Goal: Task Accomplishment & Management: Complete application form

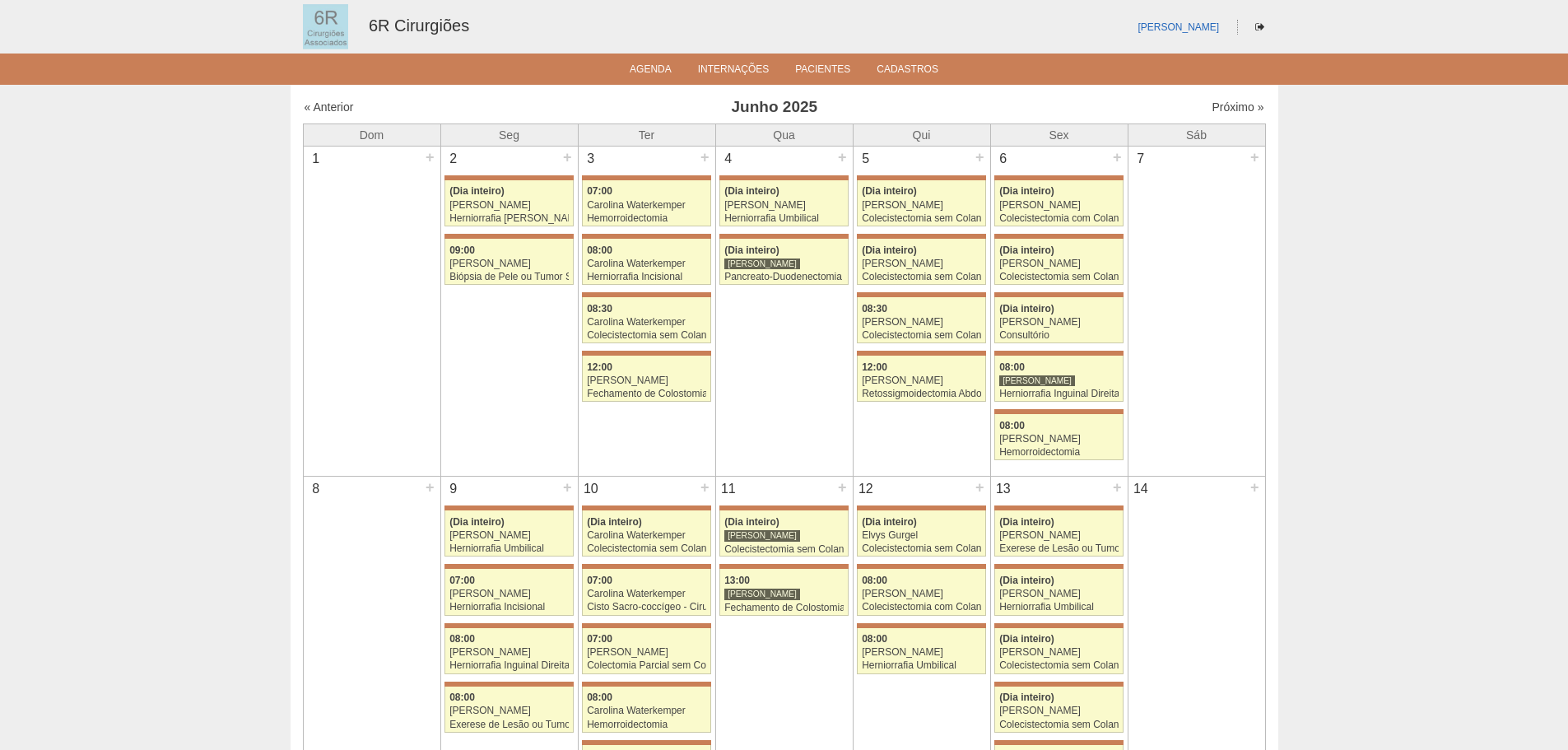
click at [1196, 111] on div "Próximo »" at bounding box center [1149, 107] width 231 height 16
click at [1211, 107] on link "Próximo »" at bounding box center [1237, 107] width 52 height 13
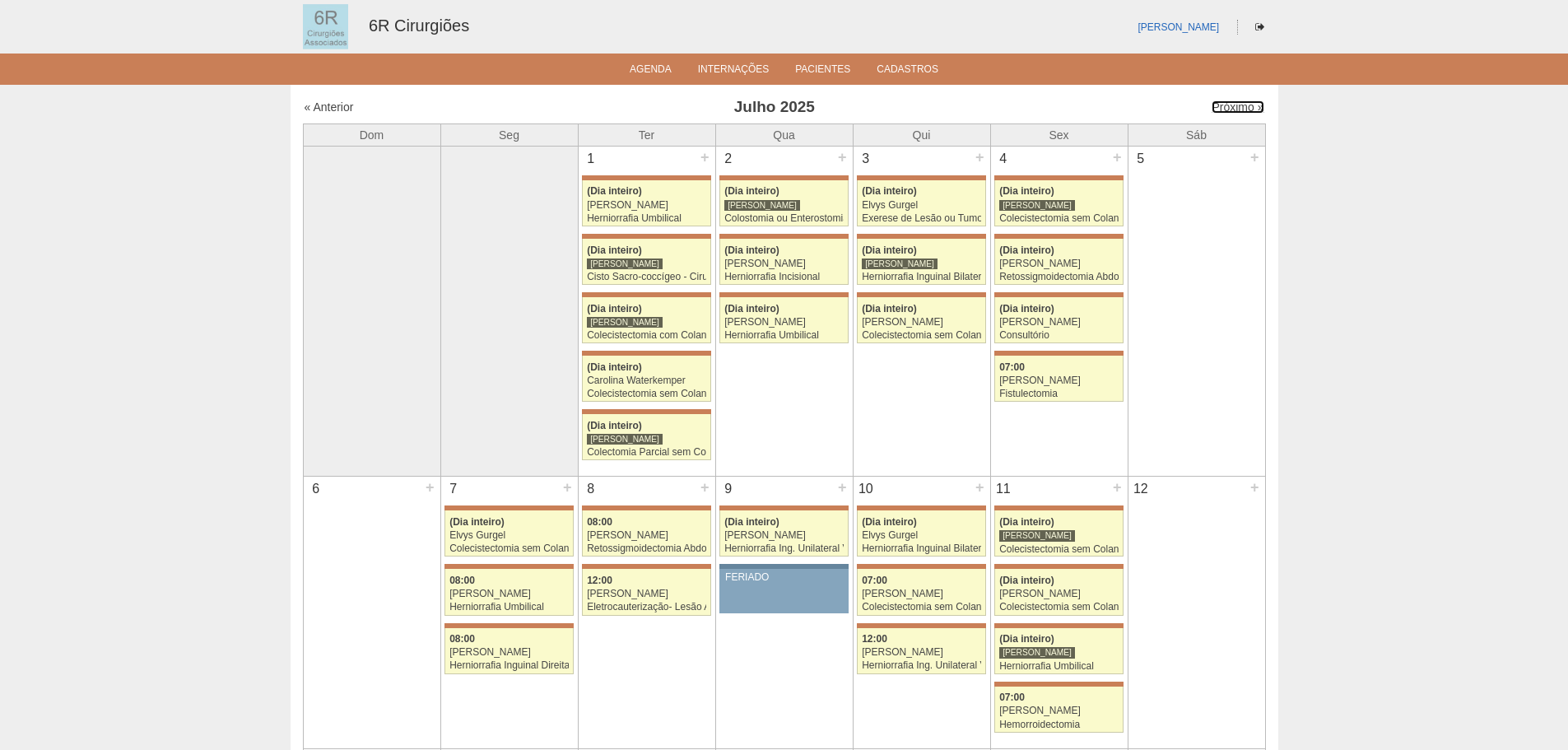
click at [1211, 107] on link "Próximo »" at bounding box center [1237, 107] width 52 height 13
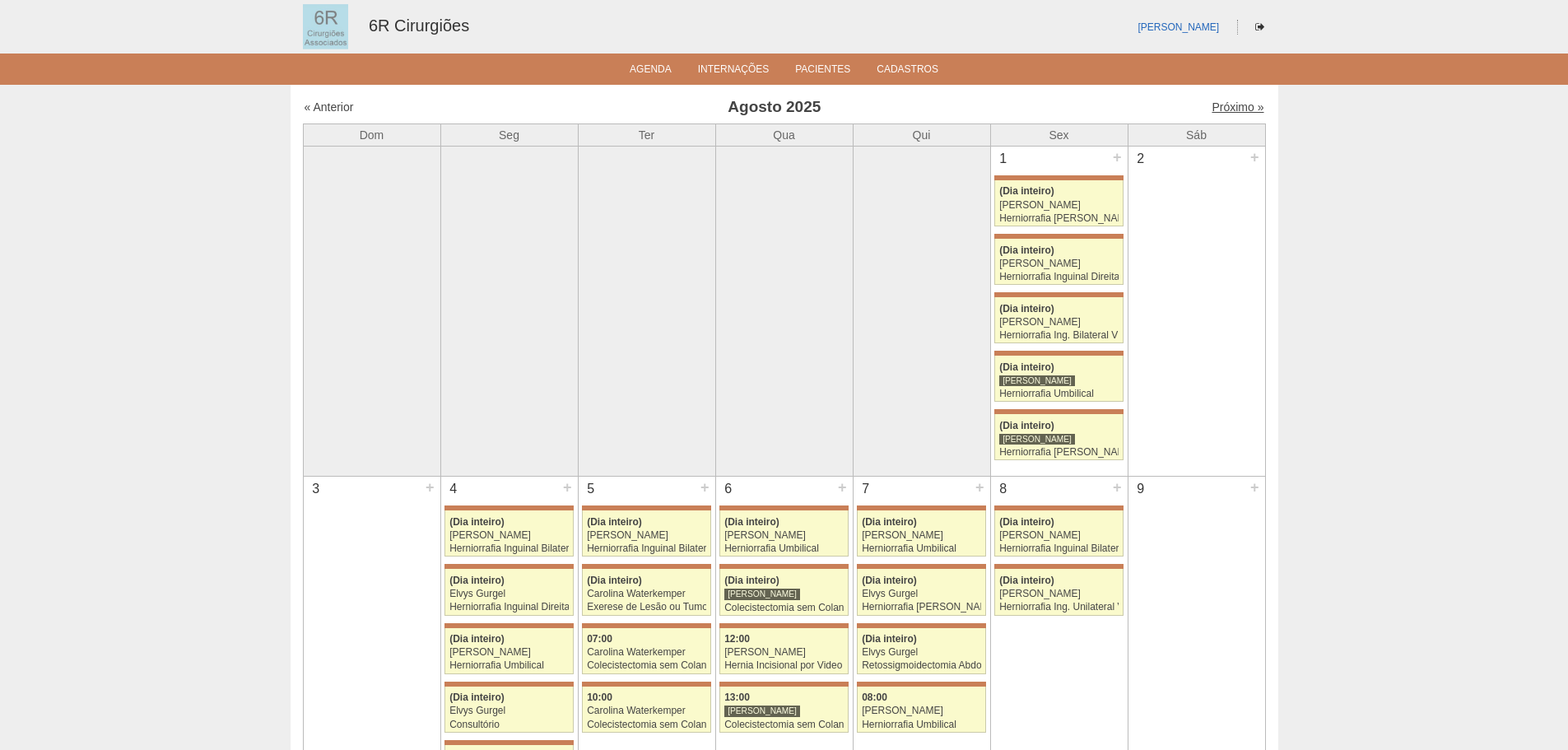
click at [1220, 109] on link "Próximo »" at bounding box center [1237, 107] width 52 height 13
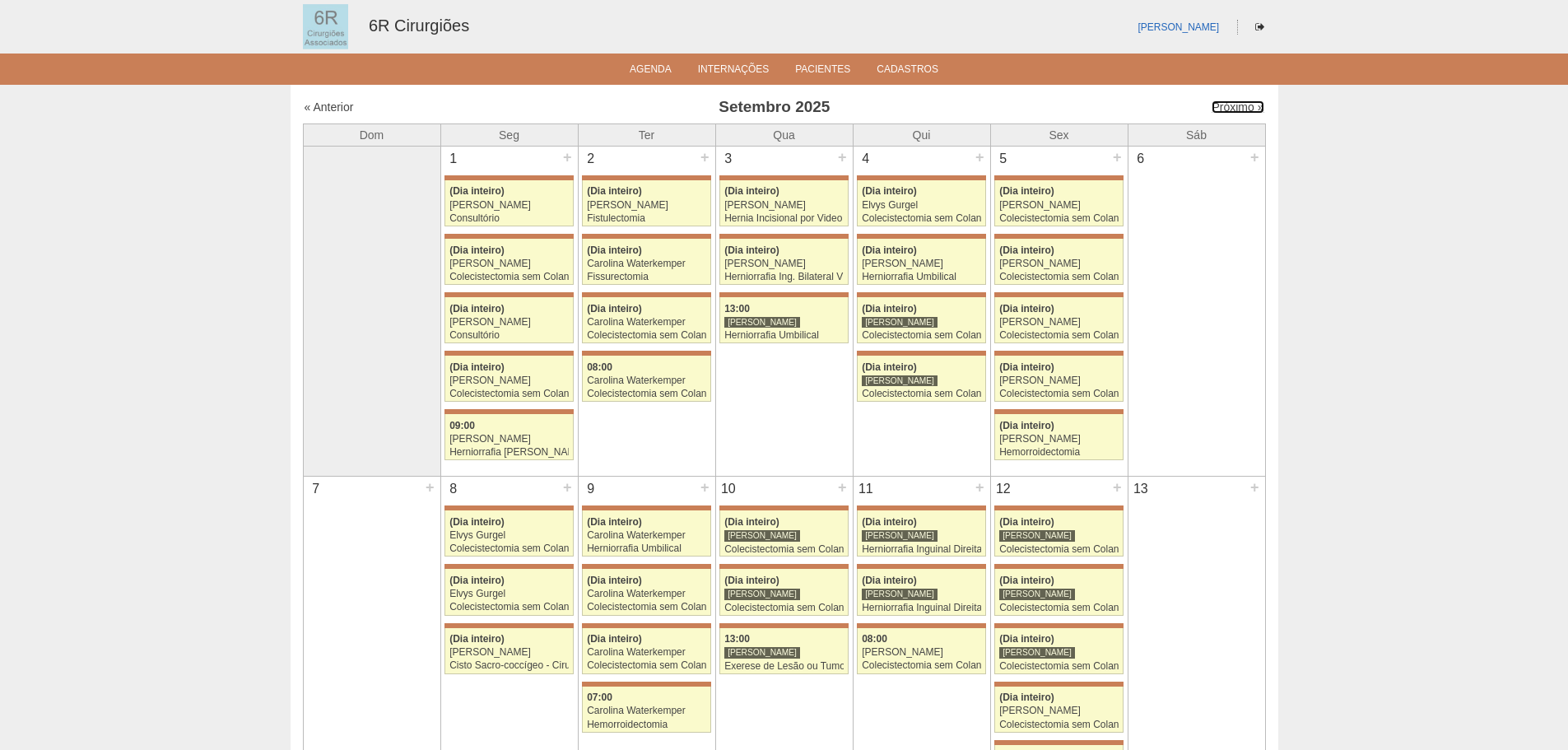
click at [1220, 109] on link "Próximo »" at bounding box center [1237, 107] width 52 height 13
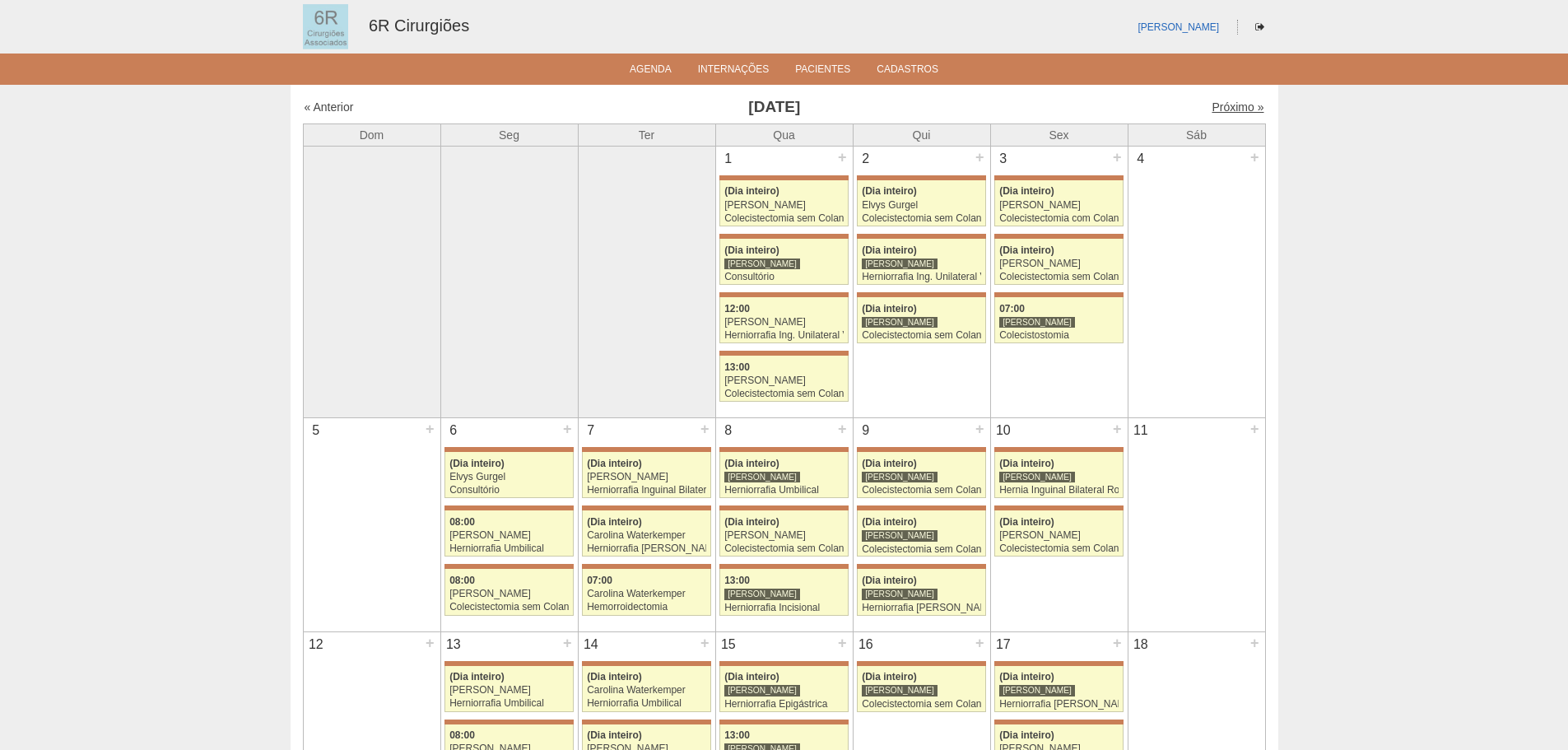
click at [1214, 102] on link "Próximo »" at bounding box center [1237, 107] width 52 height 13
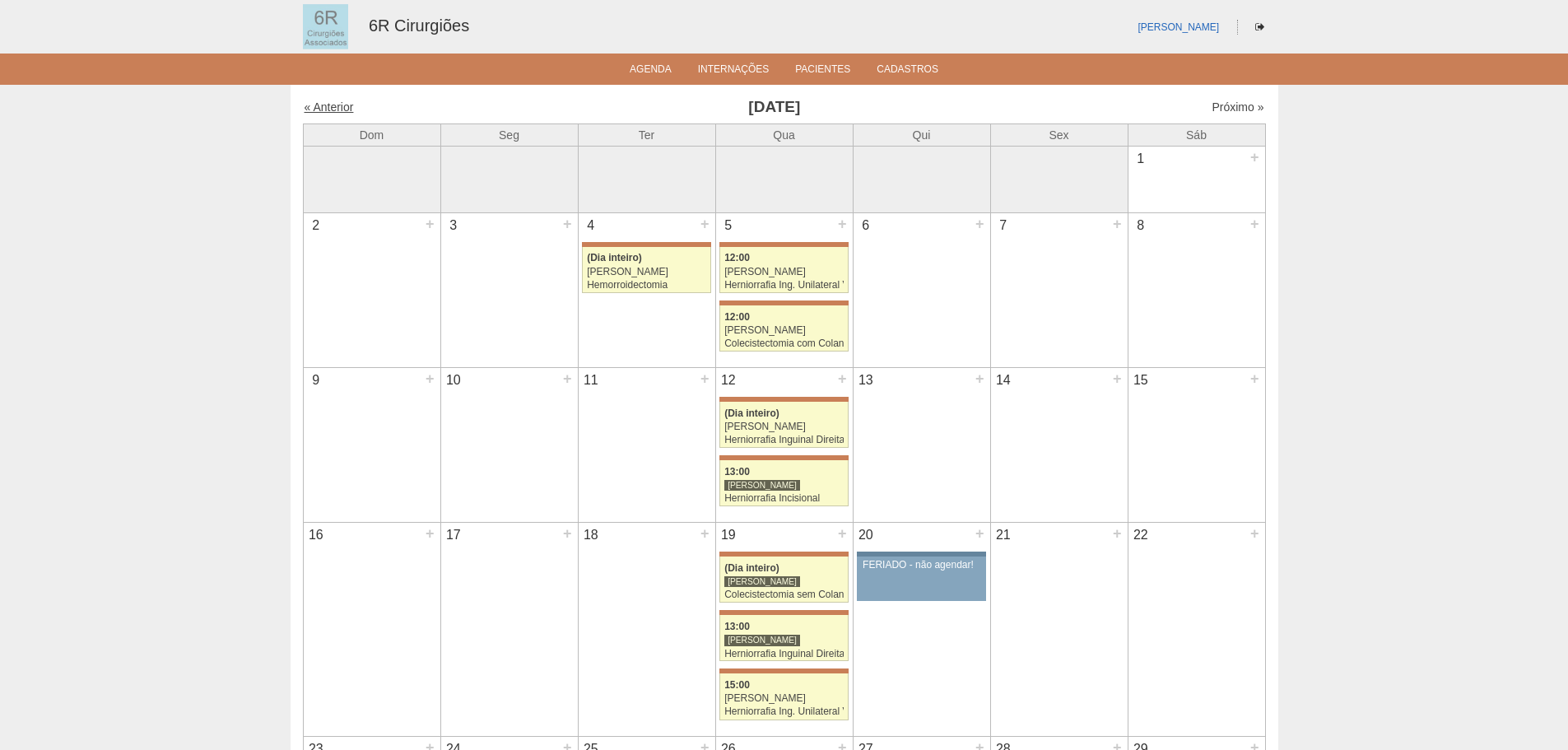
click at [319, 110] on link "« Anterior" at bounding box center [330, 107] width 49 height 13
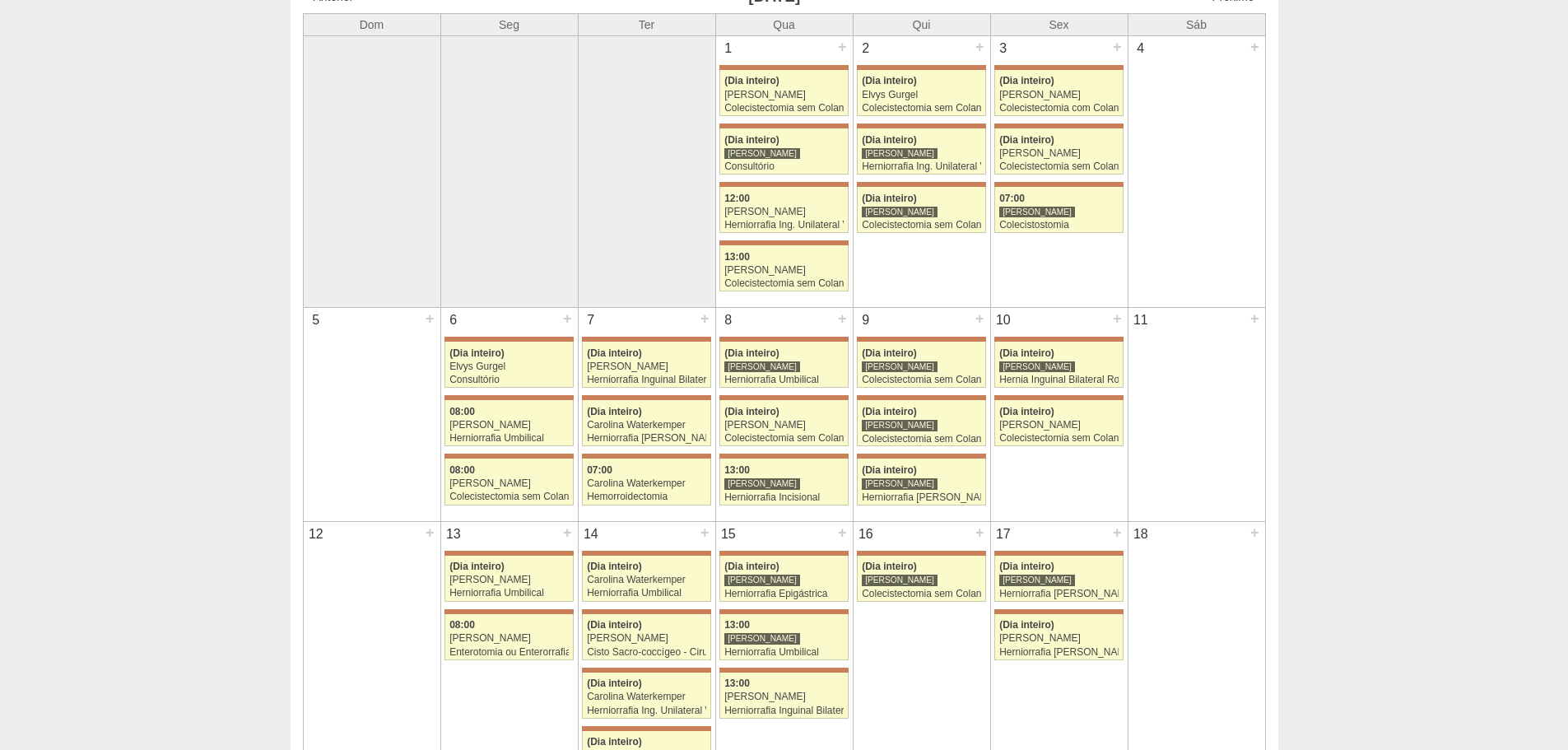
scroll to position [82, 0]
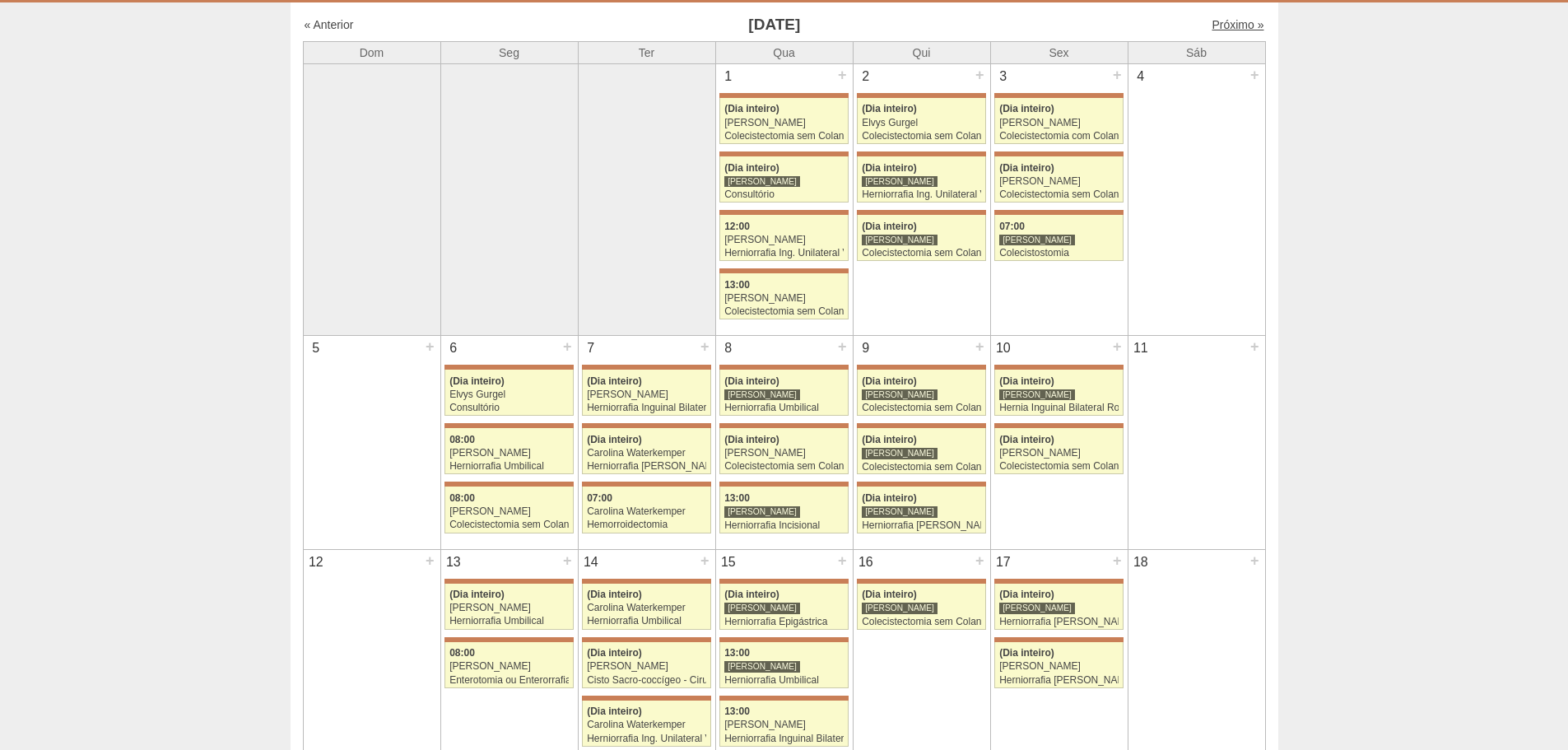
click at [1220, 31] on link "Próximo »" at bounding box center [1237, 25] width 52 height 13
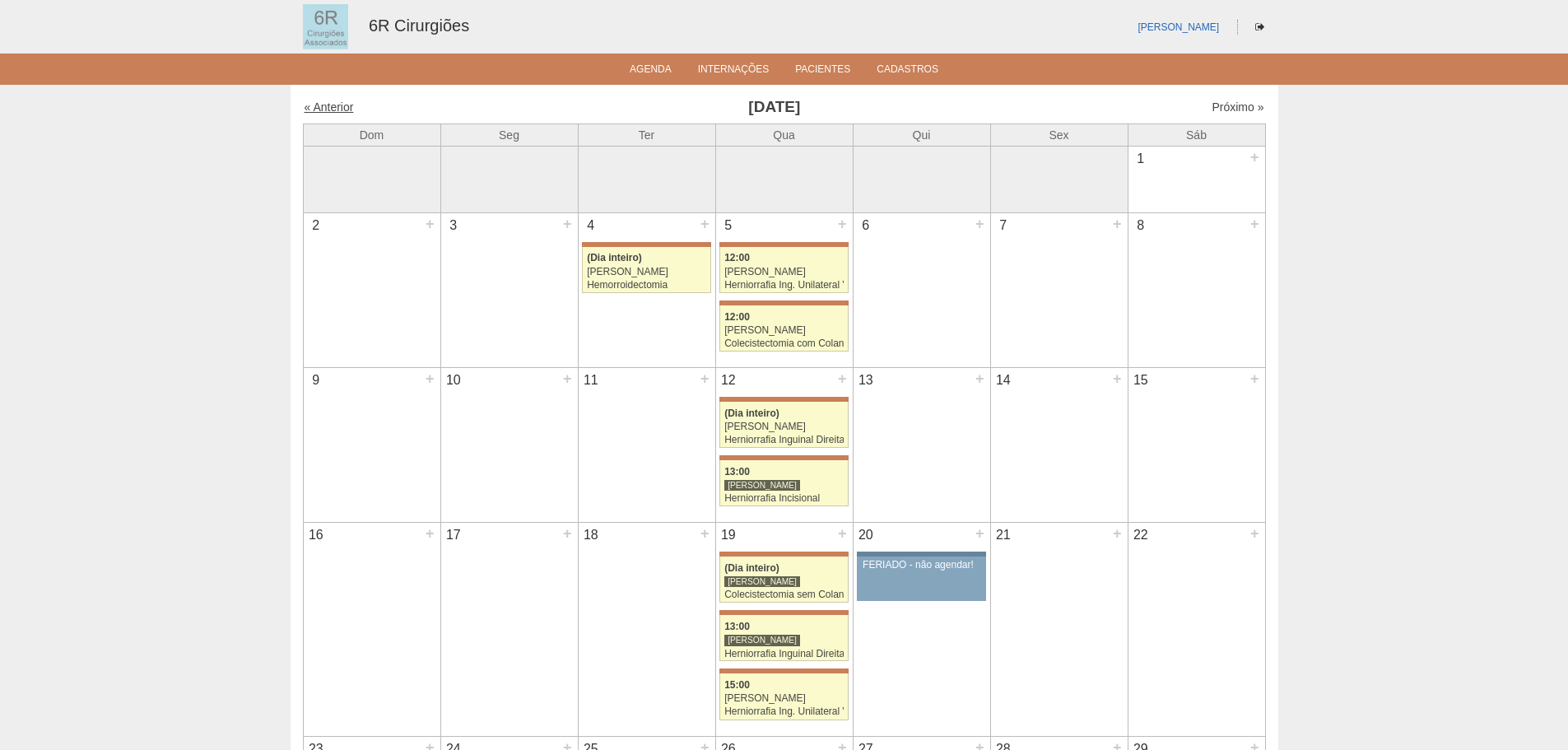
click at [319, 107] on link "« Anterior" at bounding box center [330, 107] width 49 height 13
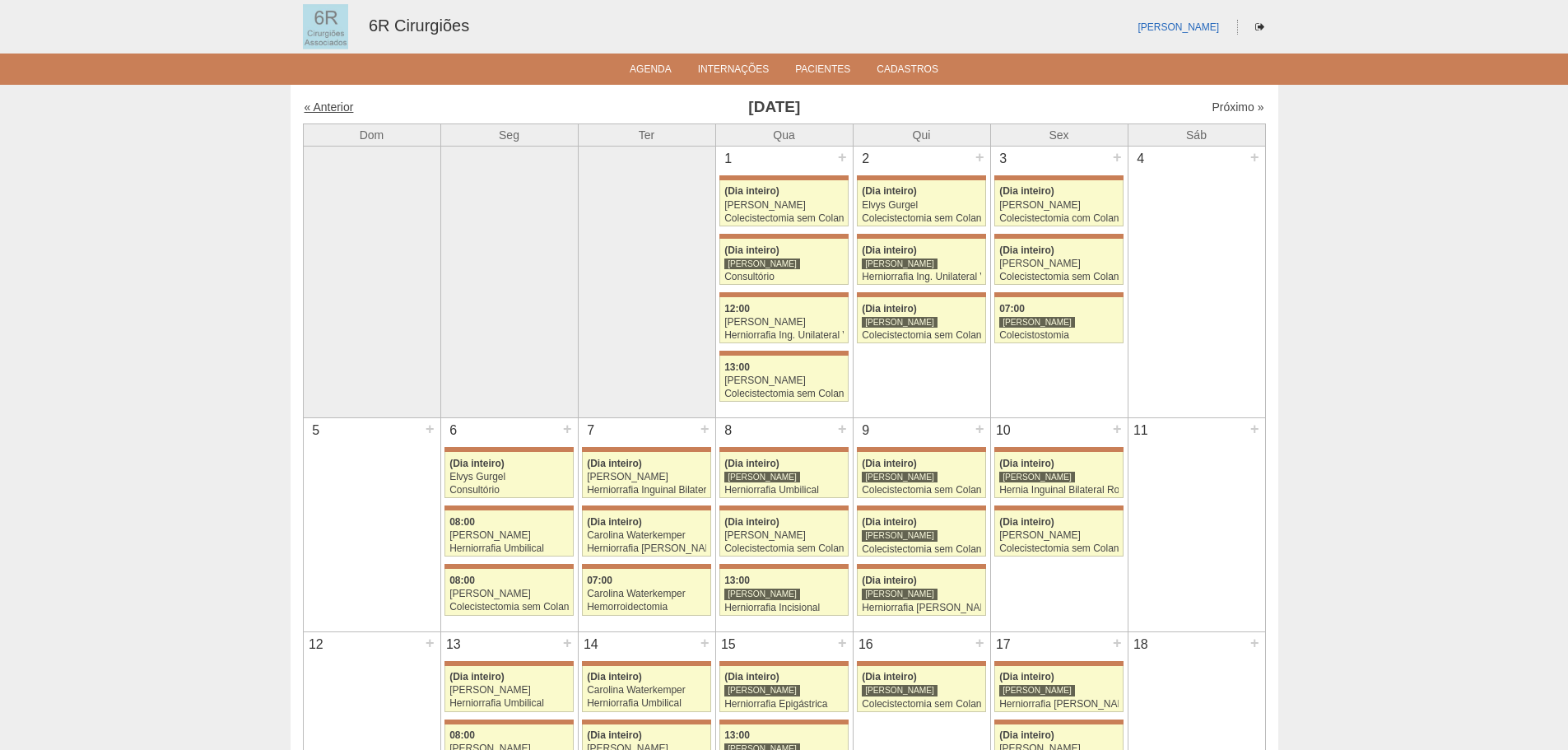
click at [345, 108] on link "« Anterior" at bounding box center [330, 107] width 49 height 13
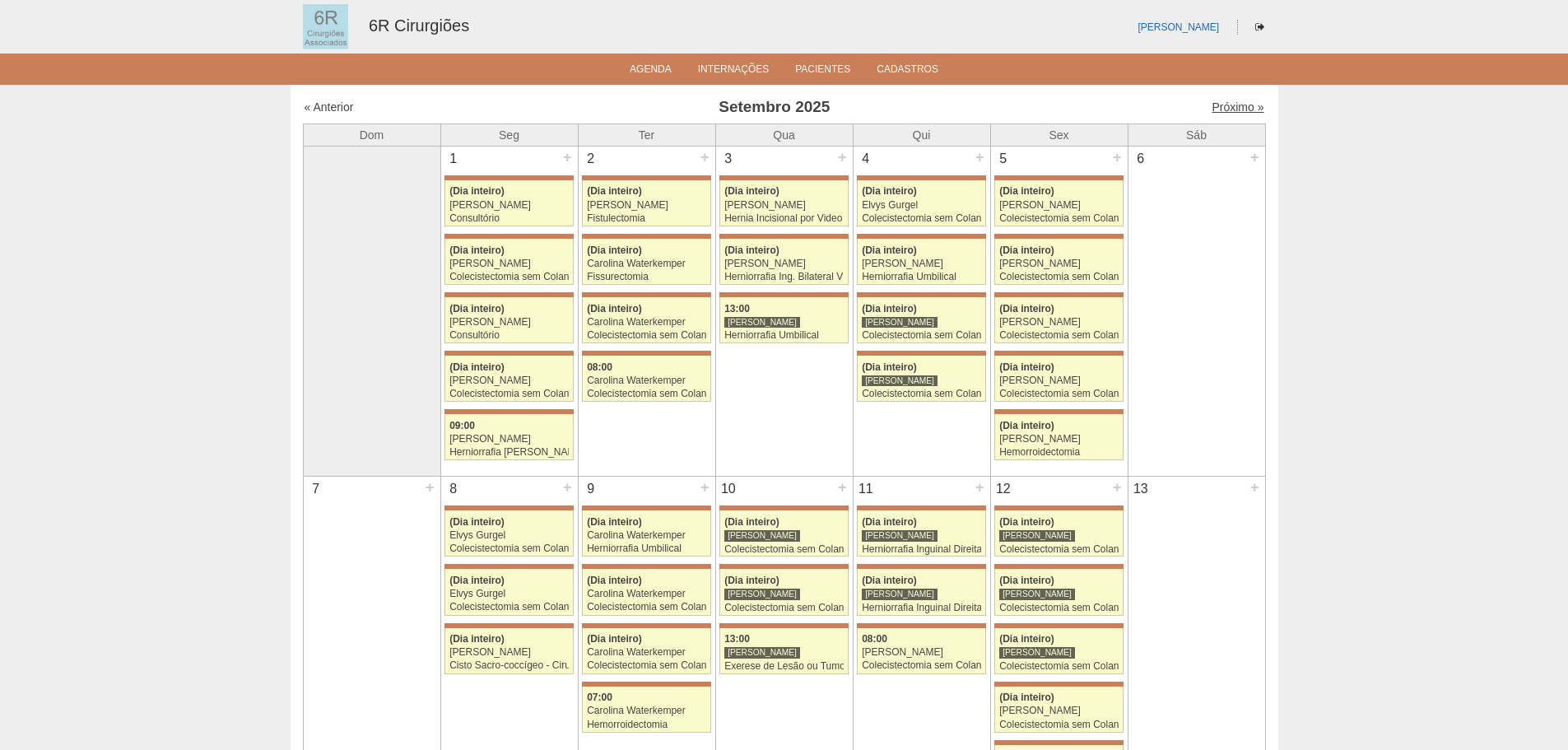
click at [1228, 102] on link "Próximo »" at bounding box center [1237, 107] width 52 height 13
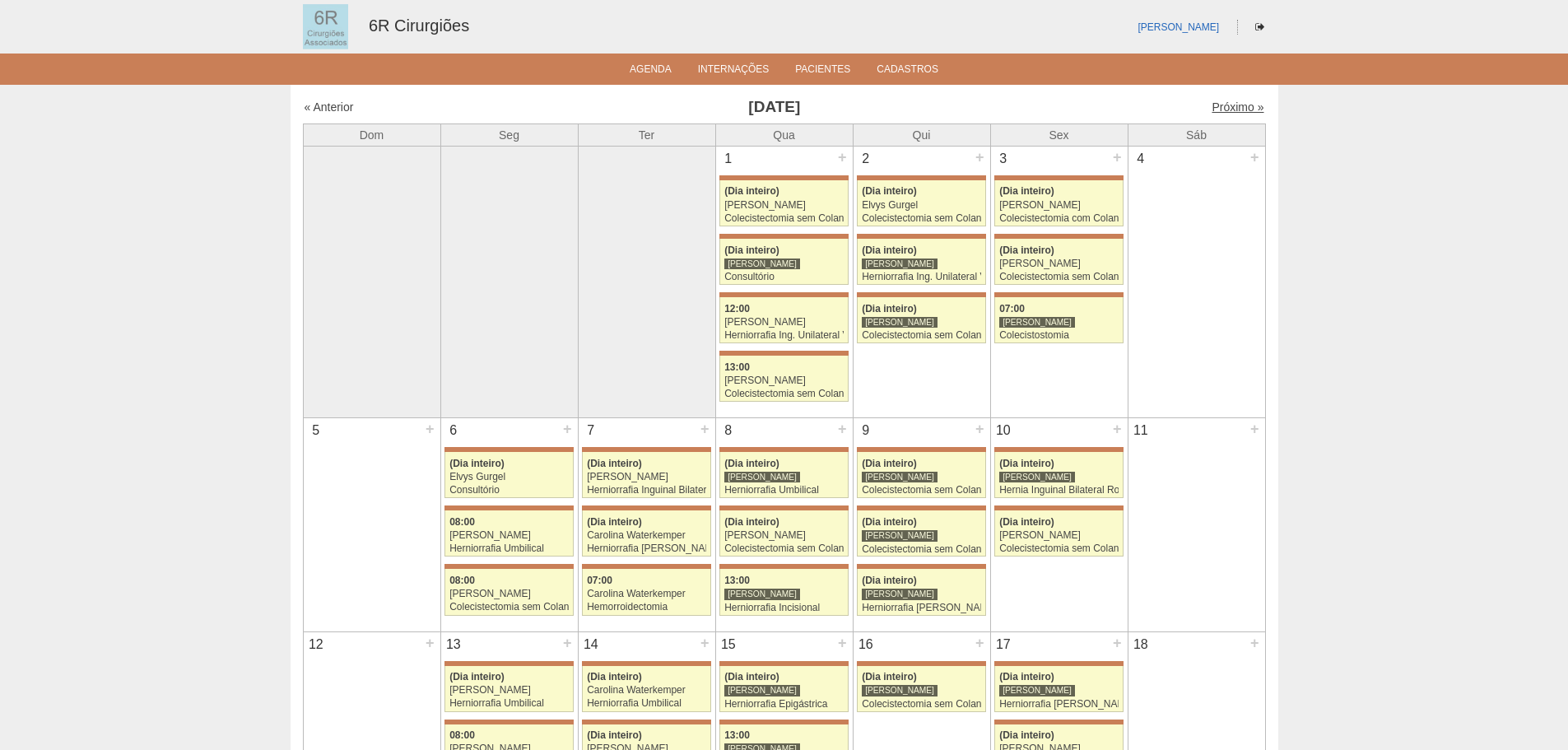
click at [1227, 108] on link "Próximo »" at bounding box center [1237, 107] width 52 height 13
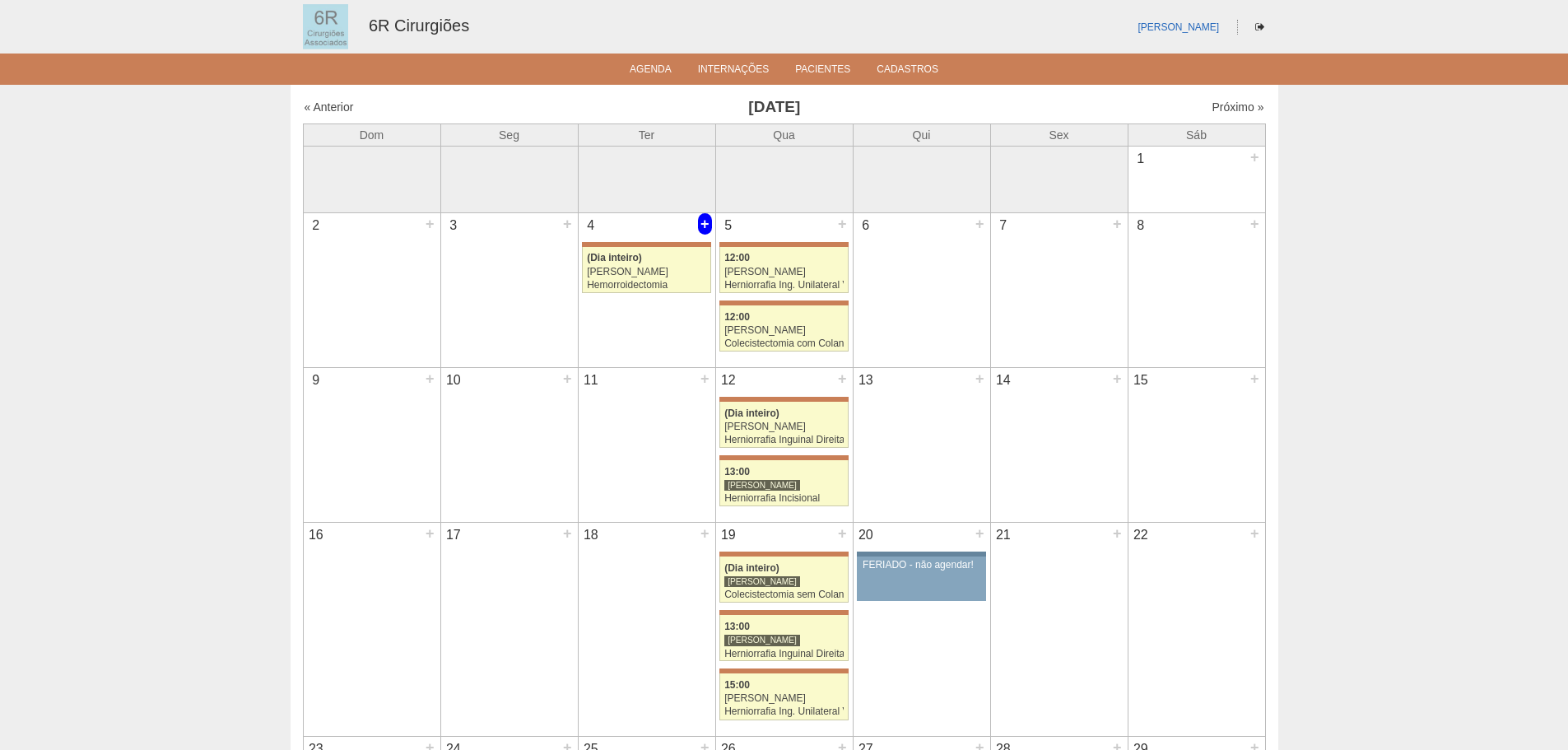
click at [705, 221] on div "+" at bounding box center [704, 223] width 14 height 21
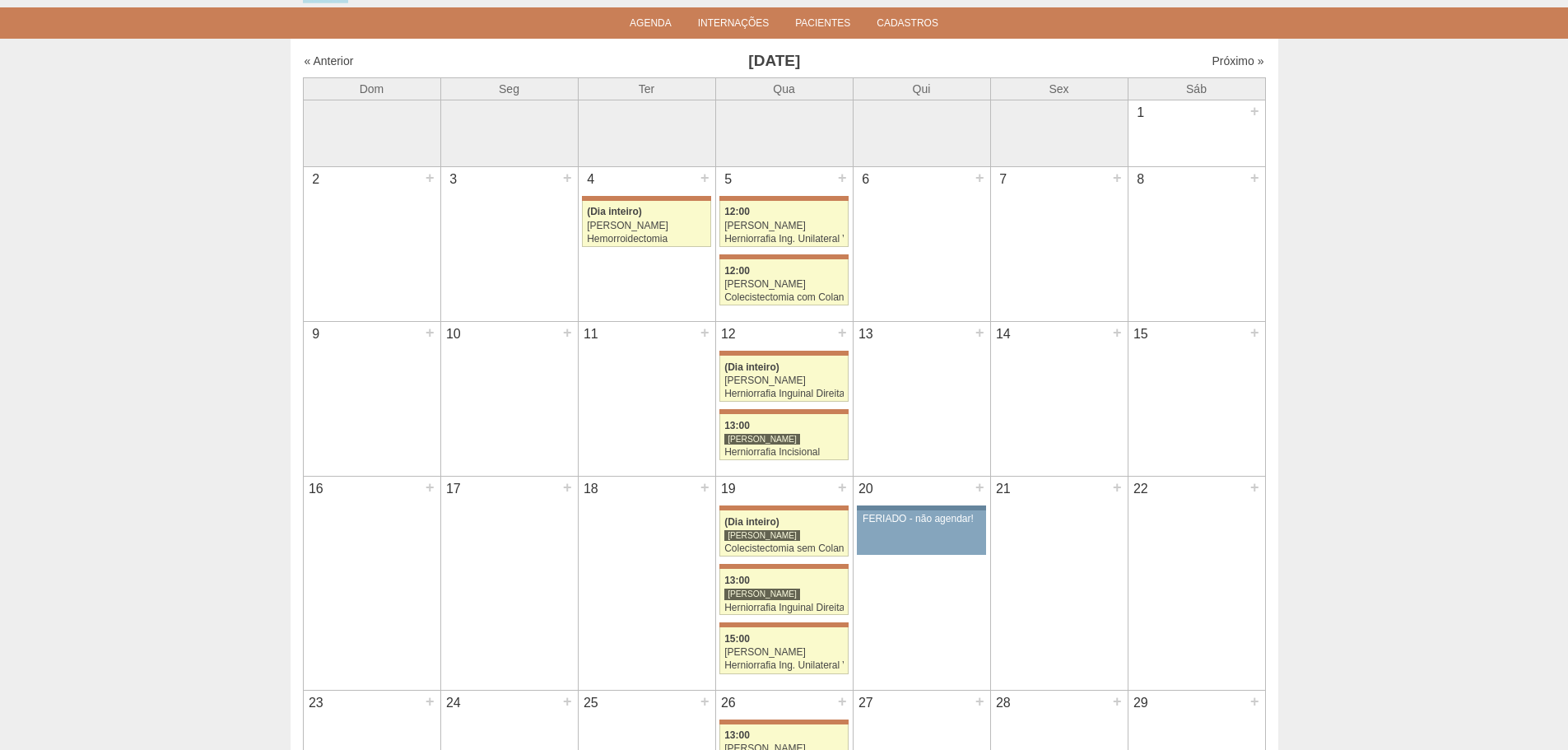
scroll to position [82, 0]
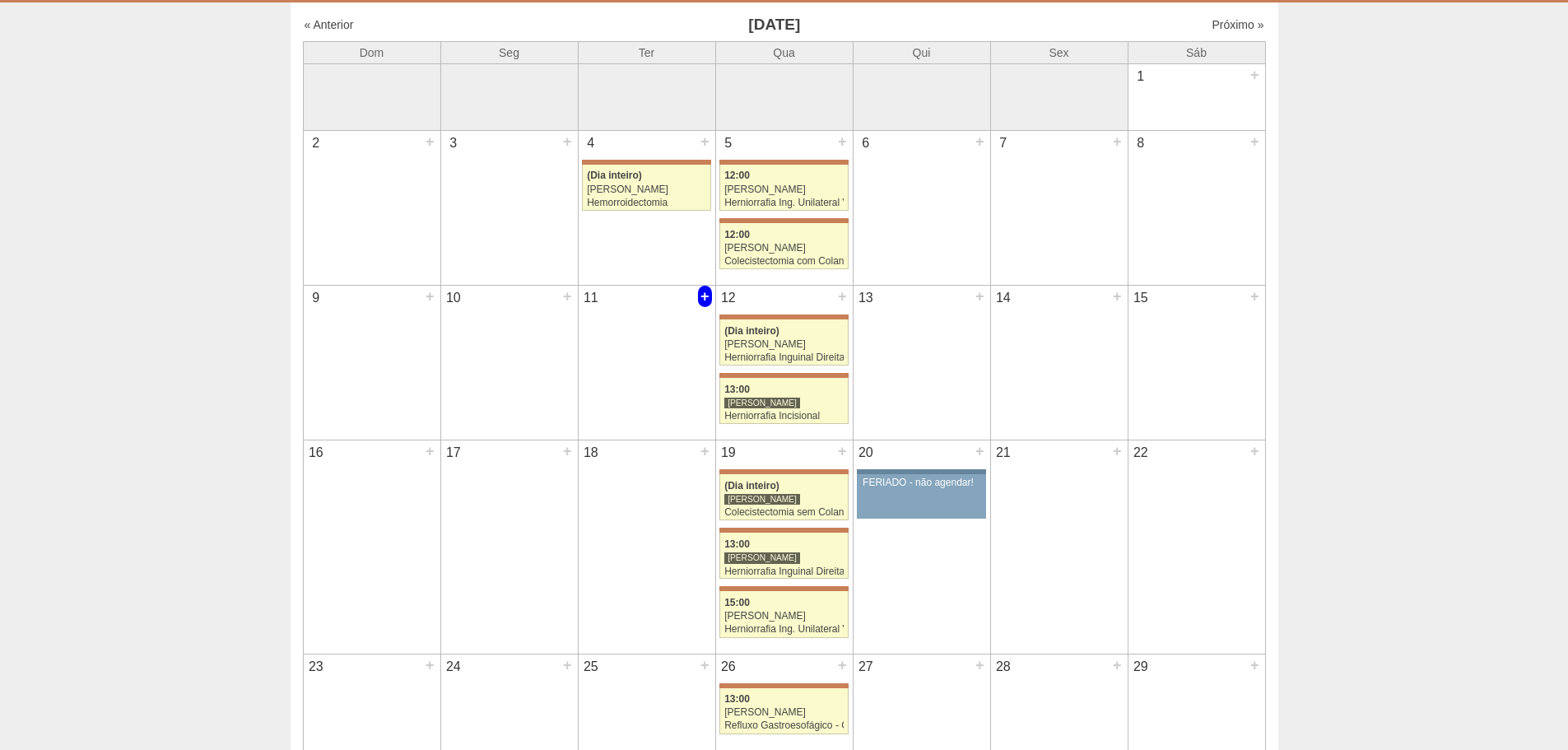
click at [701, 294] on div "+" at bounding box center [704, 296] width 14 height 21
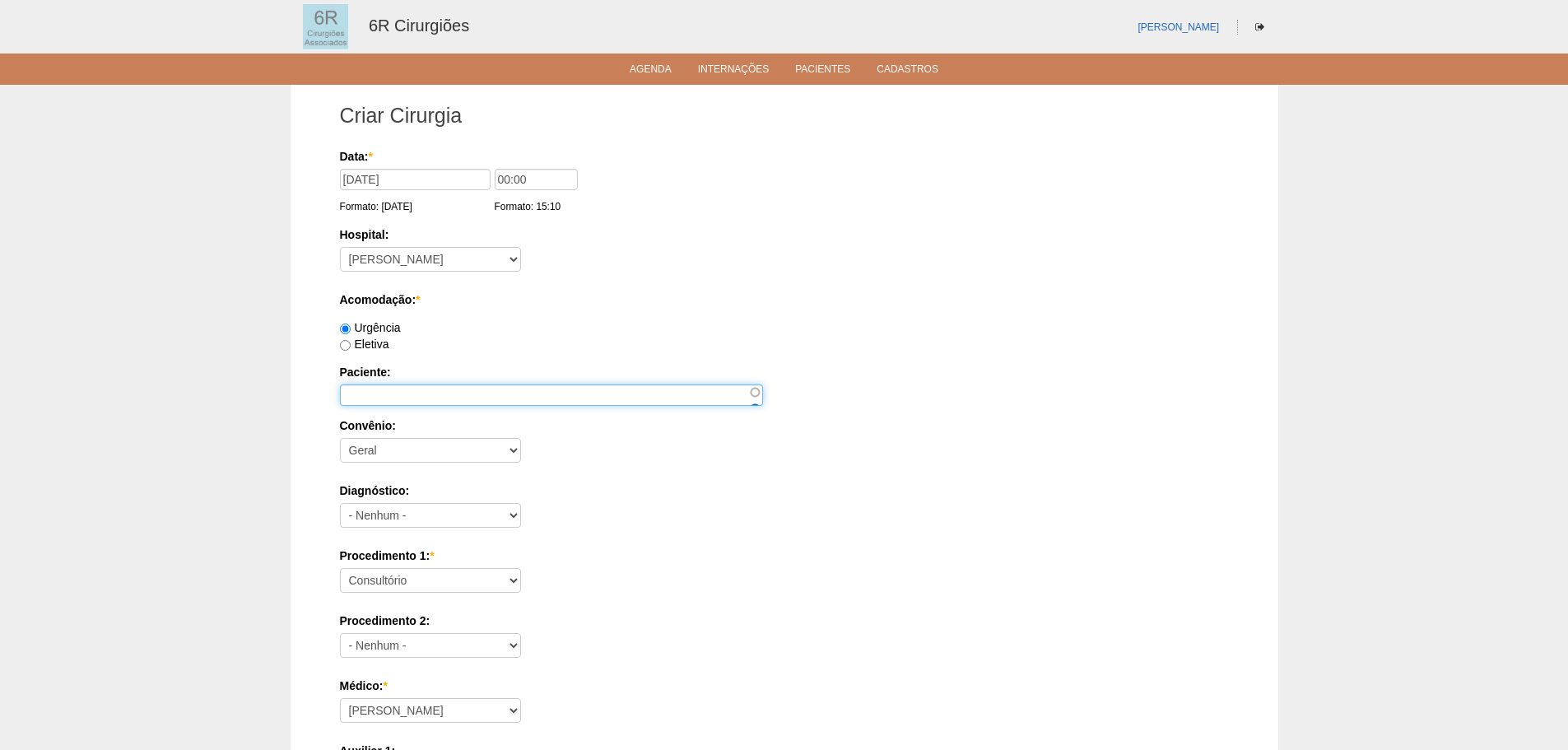
click at [379, 390] on input "Paciente:" at bounding box center [551, 395] width 423 height 21
paste input "NANCI LENE RODRIGUES SOARES"
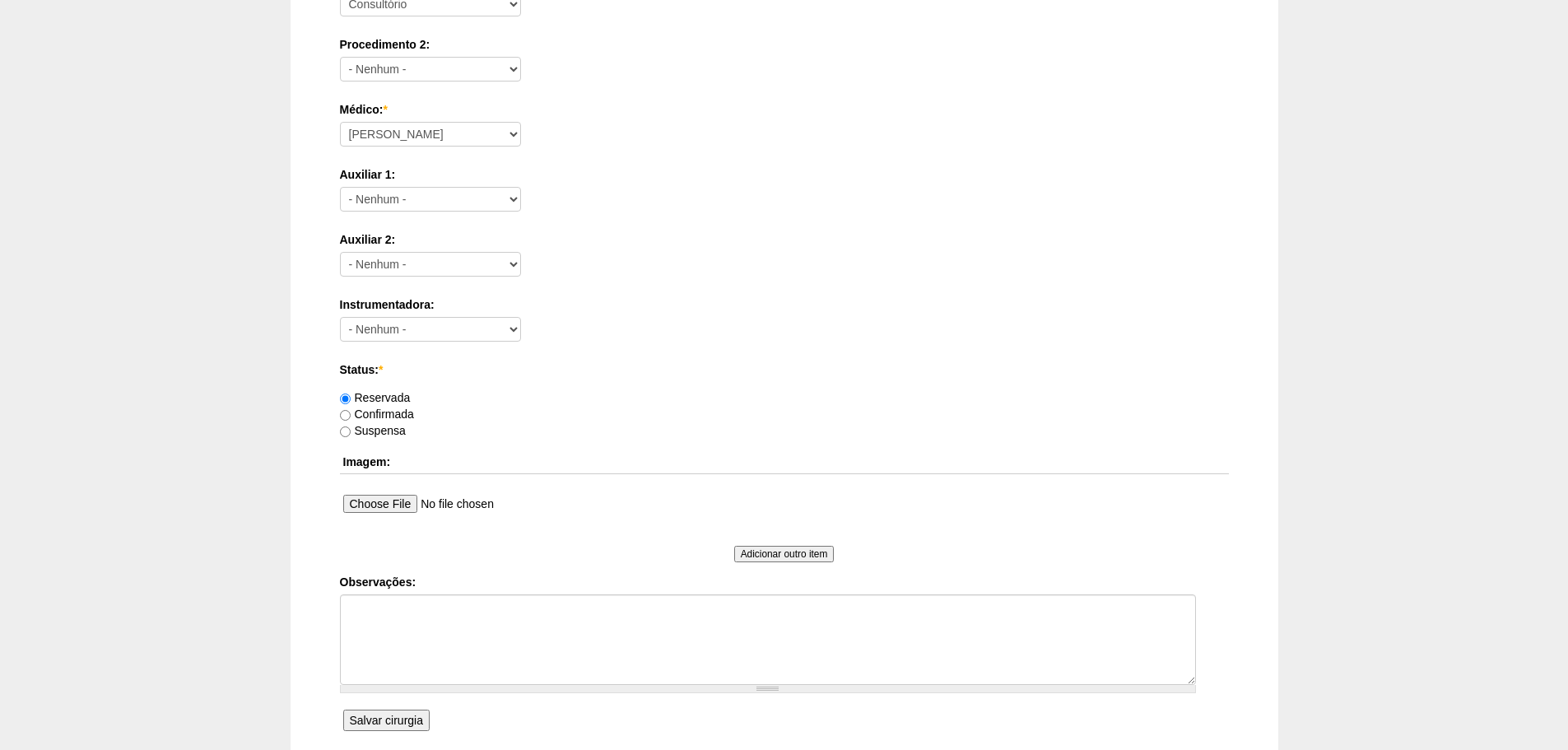
scroll to position [165, 0]
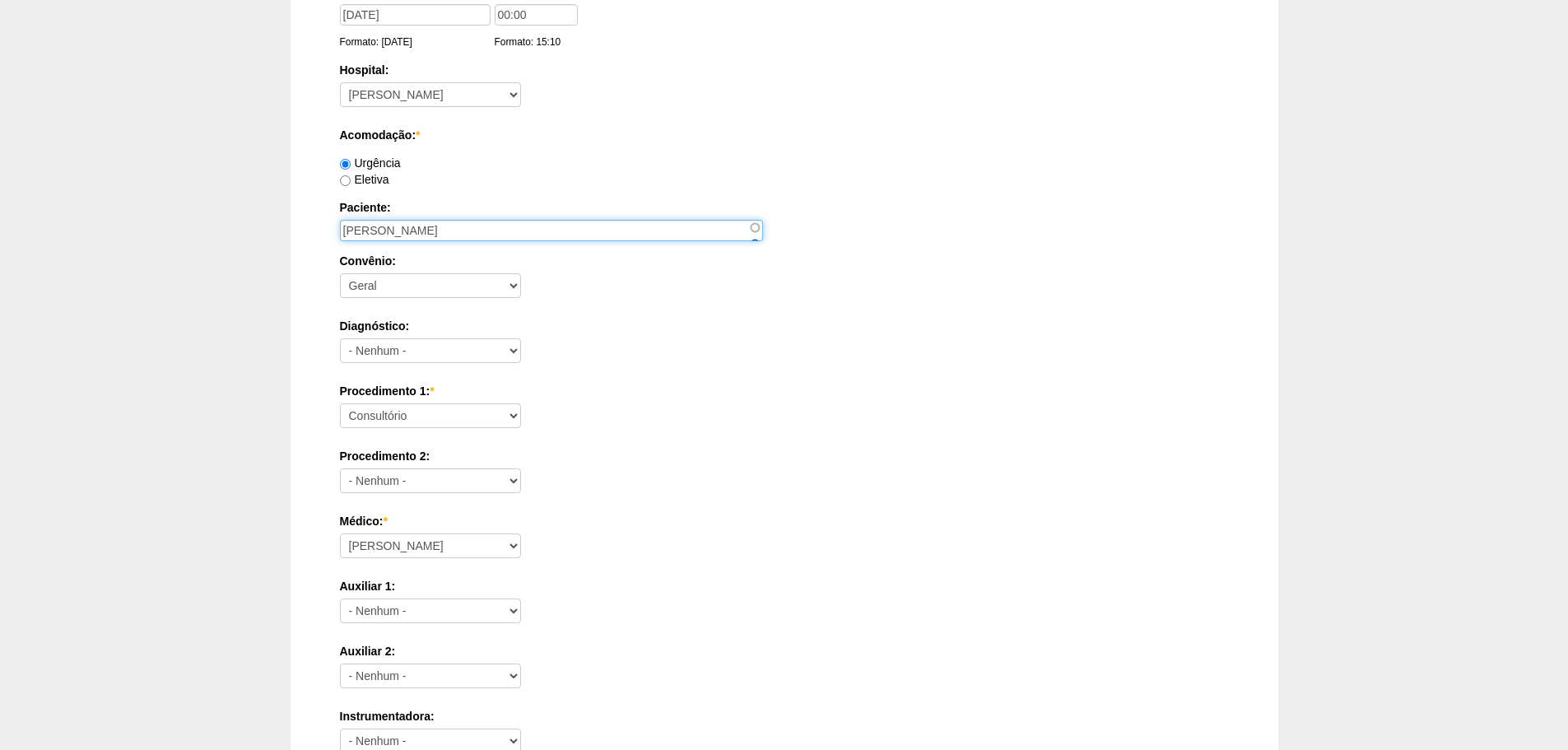
type input "NANCI LENE RODRIGUES SOARES"
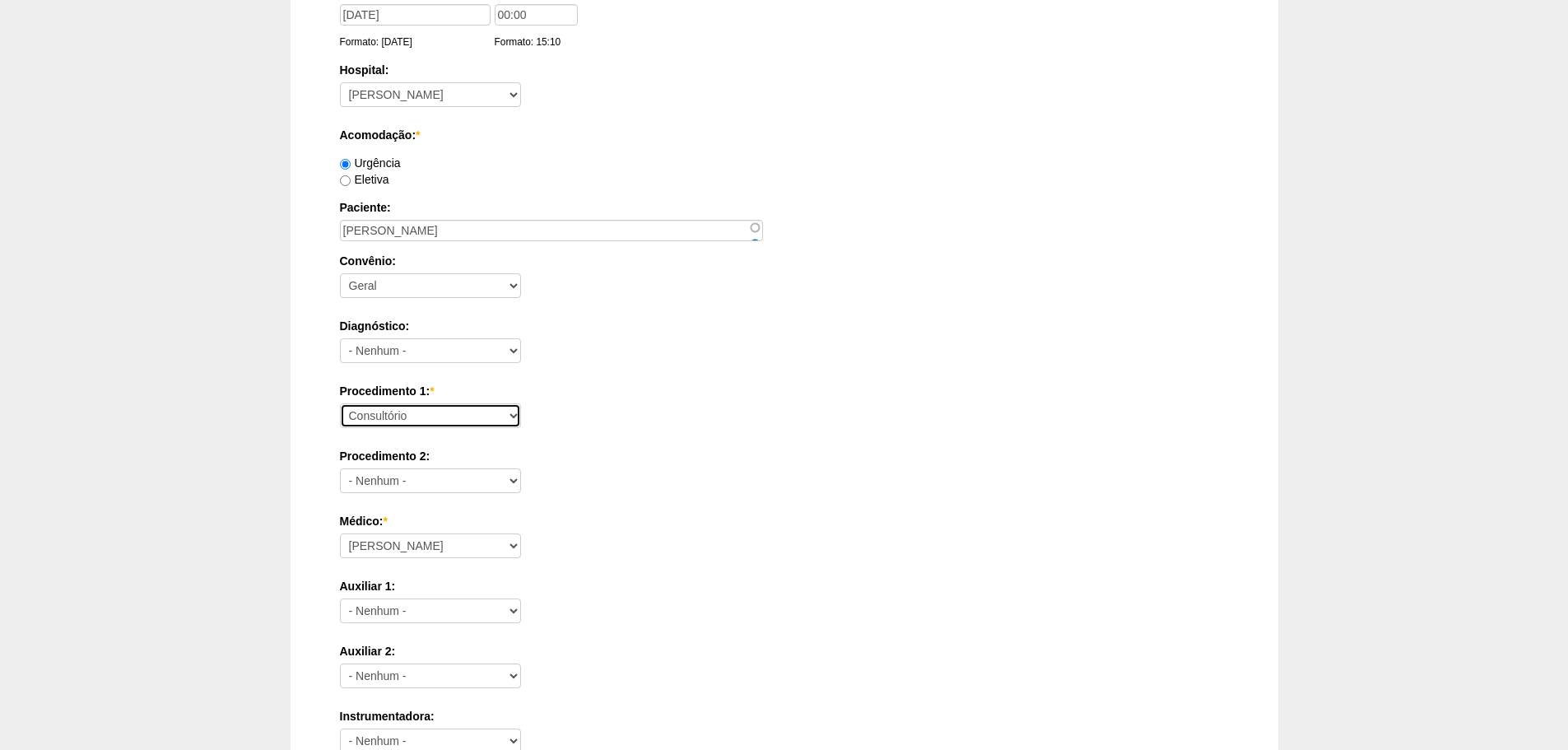
click at [423, 419] on select "Consultório Abscesso Hepático - Drenagem Abscesso perianal Amputação Abdômino P…" at bounding box center [430, 416] width 181 height 25
select select "66651"
click at [340, 404] on select "Consultório Abscesso Hepático - Drenagem Abscesso perianal Amputação Abdômino P…" at bounding box center [430, 416] width 181 height 25
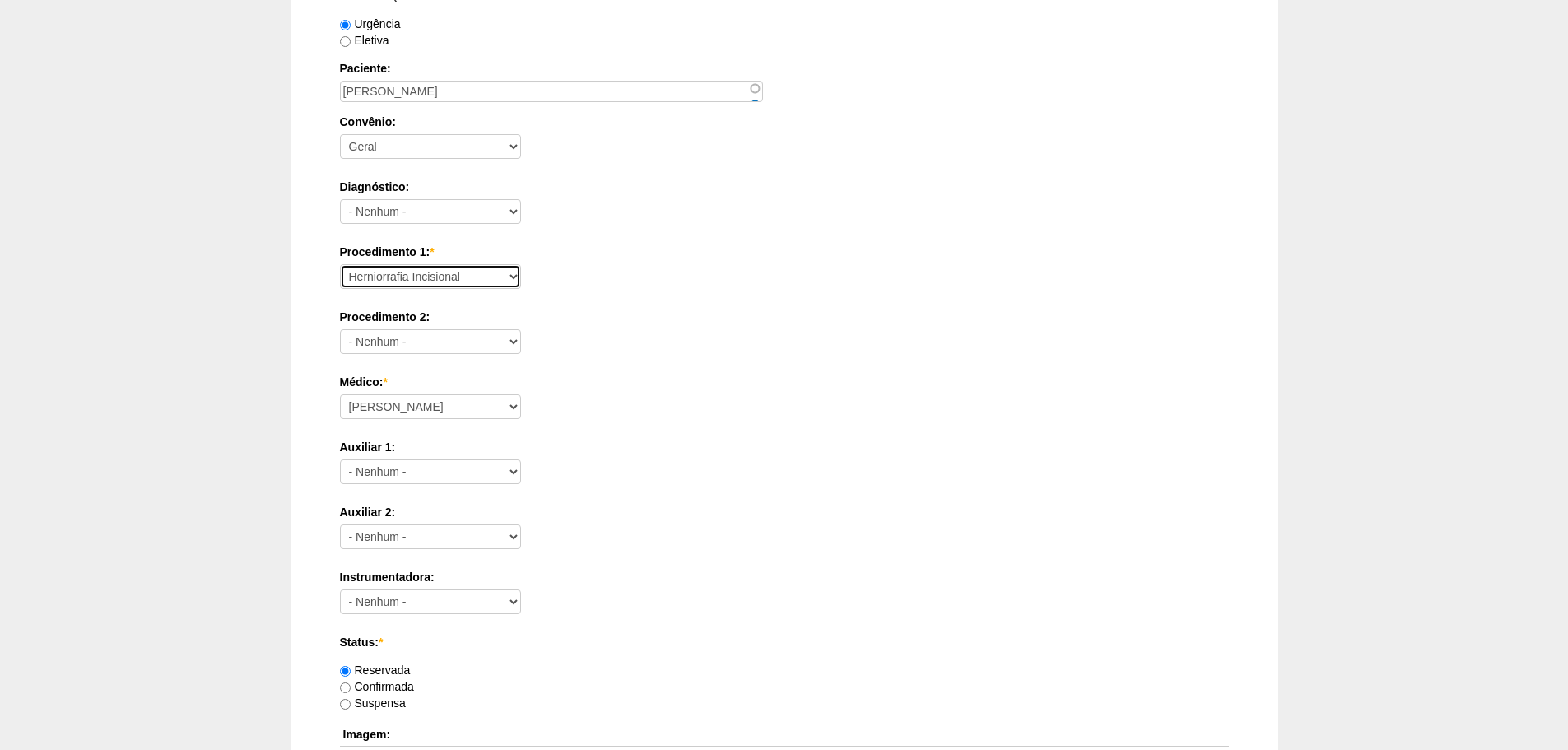
scroll to position [330, 0]
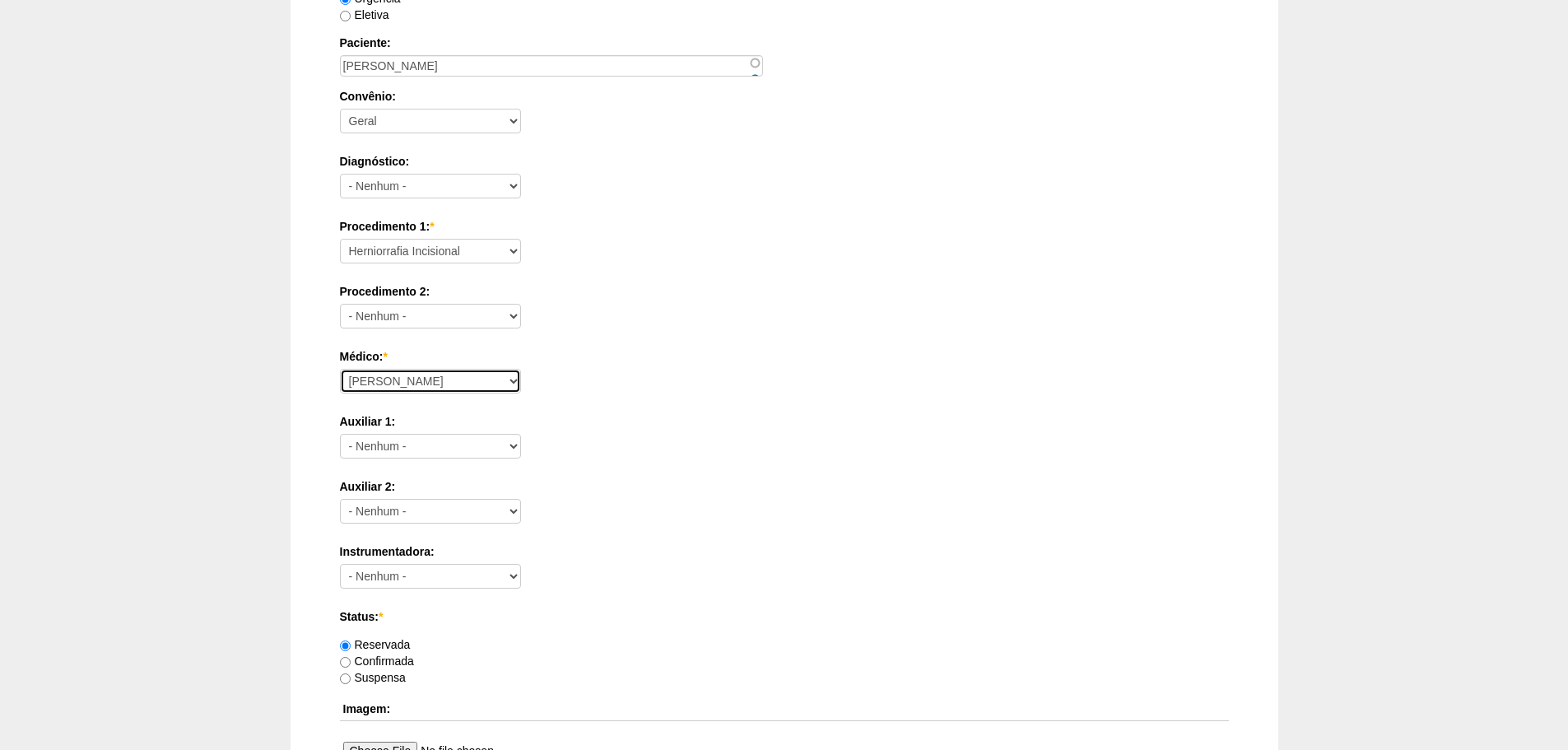
click at [432, 383] on select "Aline Zanon Bariatricas Bruno Bulisani Bruno Oliveira Carolina Waterkemper Elvy…" at bounding box center [430, 381] width 181 height 25
select select "69"
click at [340, 369] on select "Aline Zanon Bariatricas Bruno Bulisani Bruno Oliveira Carolina Waterkemper Elvy…" at bounding box center [430, 381] width 181 height 25
click at [655, 491] on label "Auxiliar 2:" at bounding box center [784, 486] width 889 height 16
click at [521, 499] on select "- Nenhum - Aline Zanon Bariatricas Bruno Bulisani Bruno Oliveira Carolina Water…" at bounding box center [430, 511] width 181 height 25
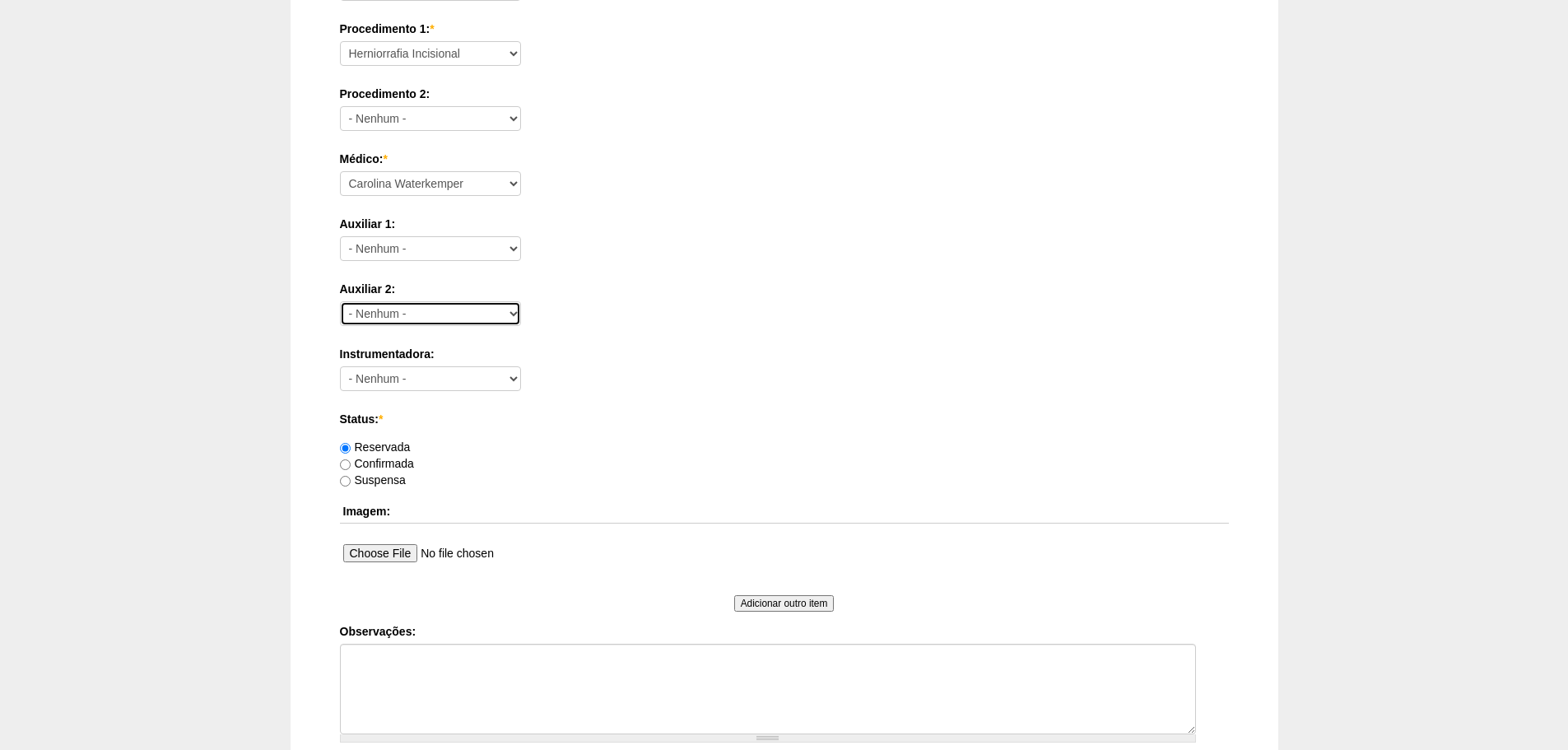
scroll to position [720, 0]
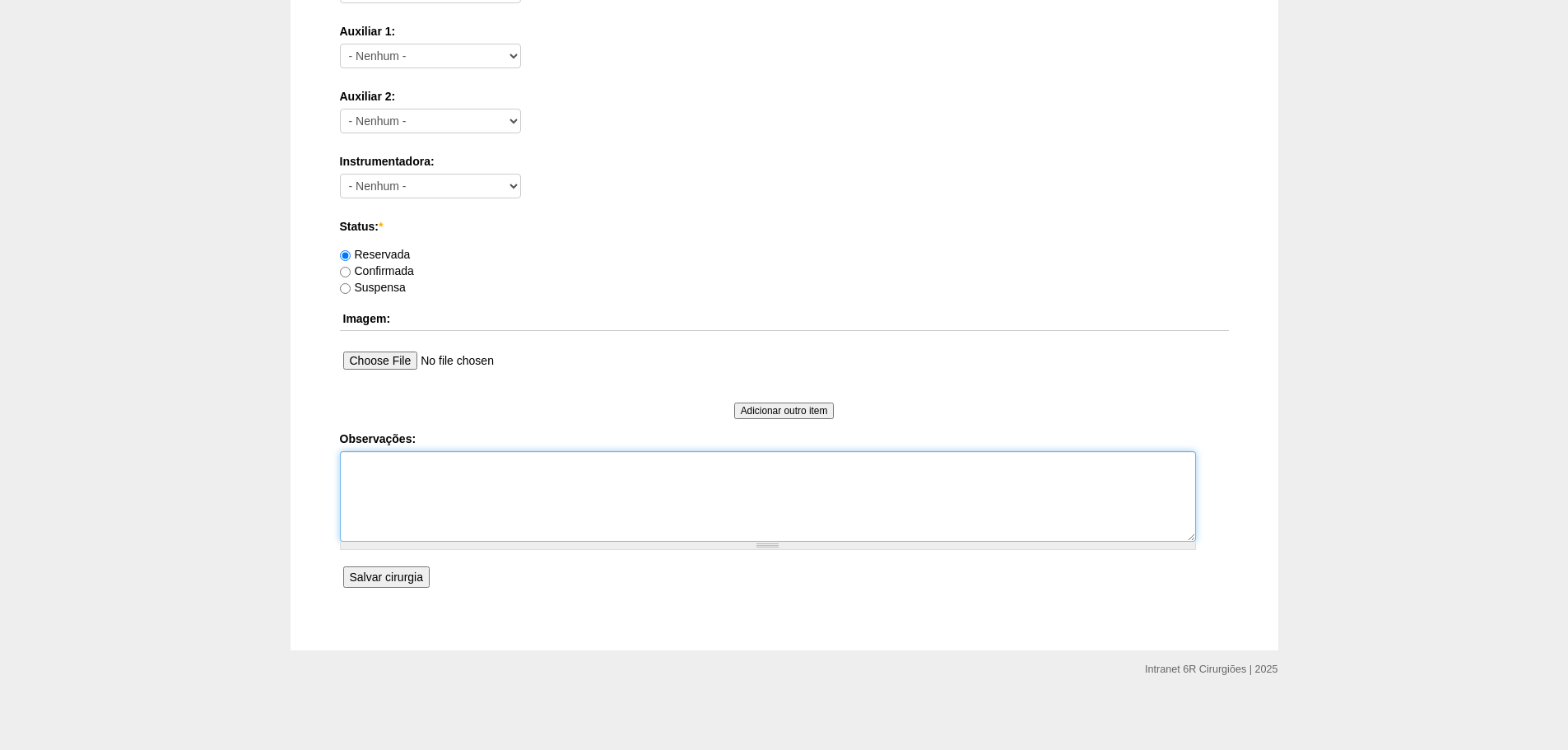
click at [523, 464] on textarea "Observações:" at bounding box center [767, 496] width 856 height 91
type textarea "INCISIONAL MCBURNEY (FRAGILIDADE NA PAREDE, NÃO OBSERVADO HERNIA PORÉM PACIENTE…"
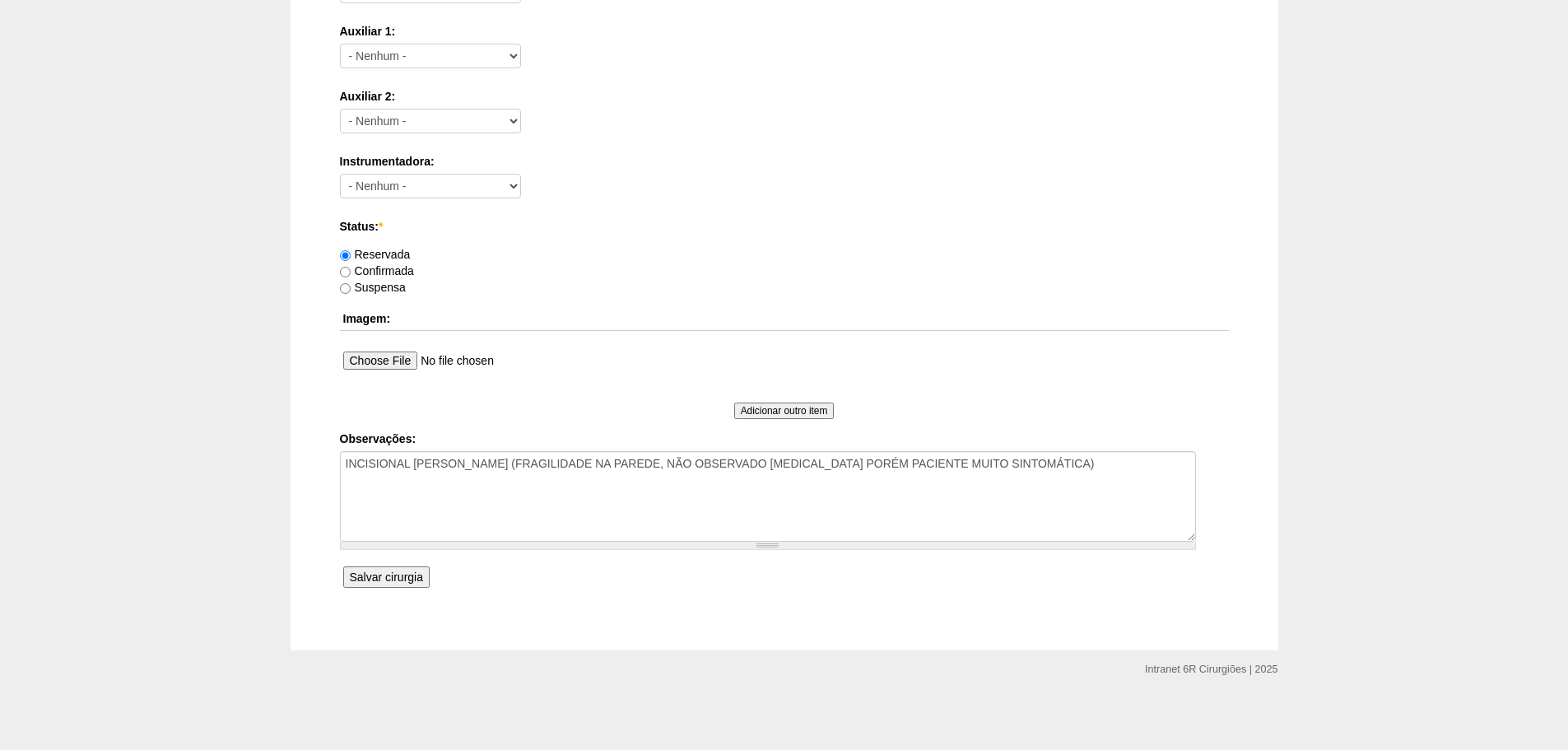
click at [397, 576] on input "Salvar cirurgia" at bounding box center [386, 577] width 86 height 21
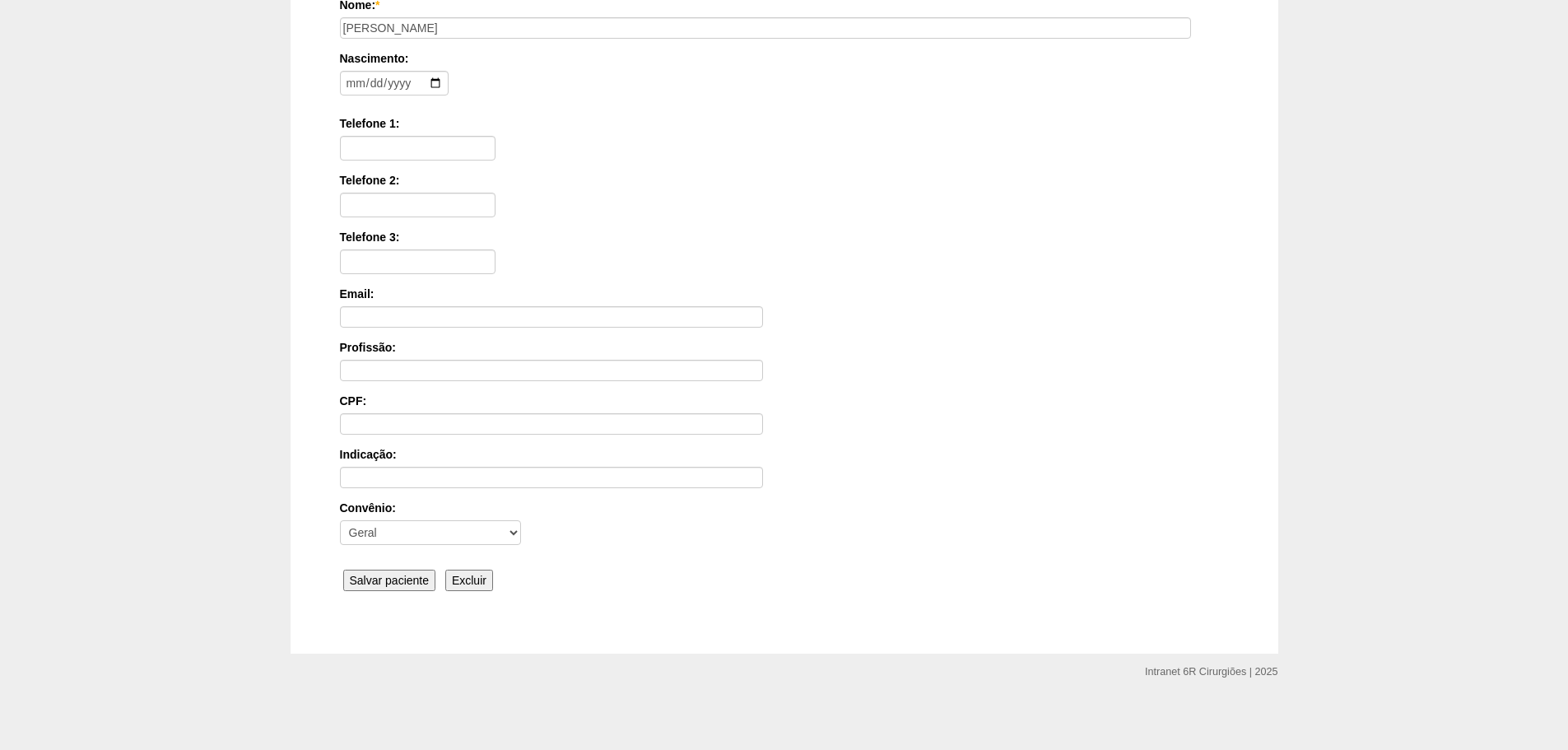
scroll to position [255, 0]
click at [412, 574] on input "Salvar paciente" at bounding box center [390, 577] width 93 height 21
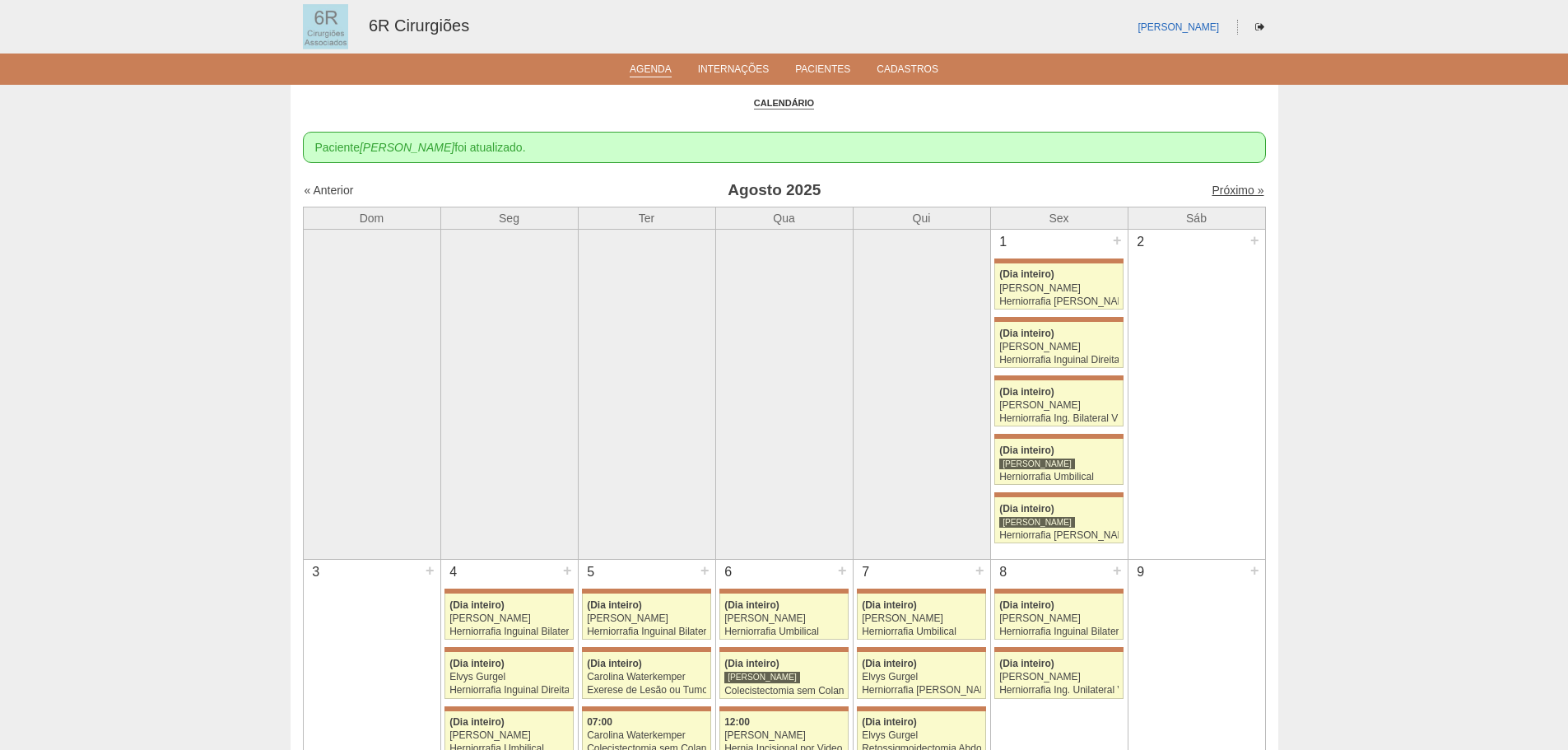
click at [1229, 189] on link "Próximo »" at bounding box center [1237, 190] width 52 height 13
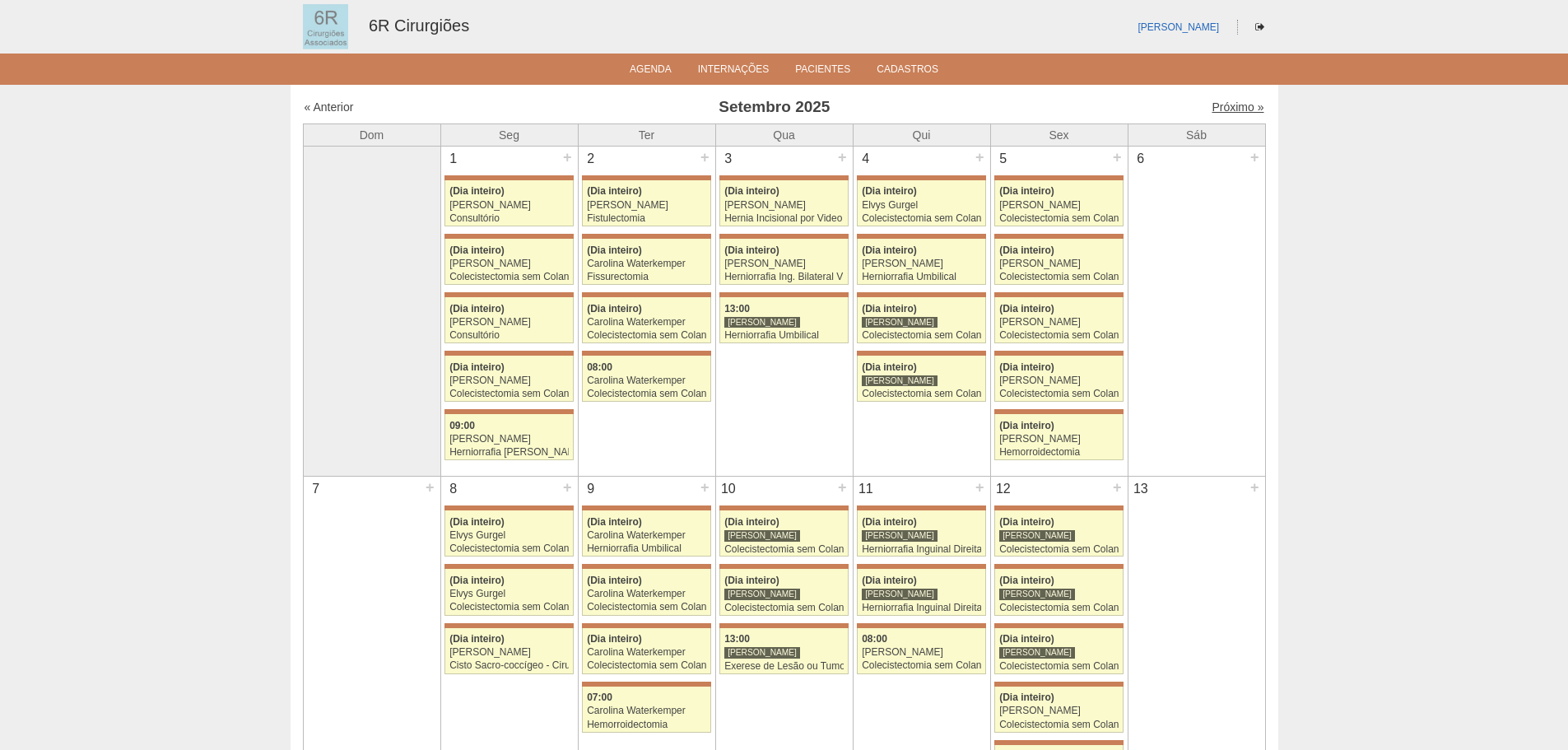
click at [1236, 106] on link "Próximo »" at bounding box center [1237, 107] width 52 height 13
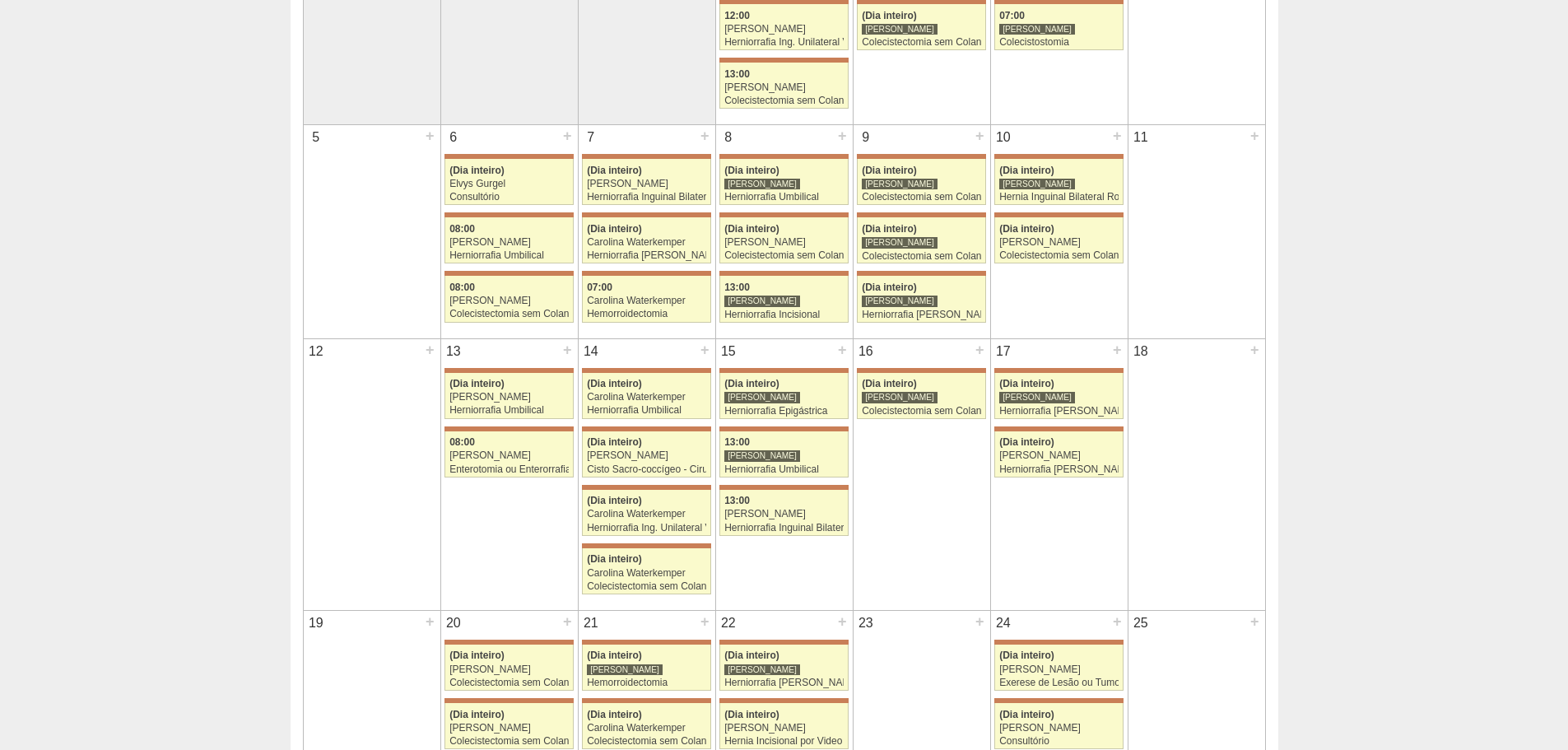
scroll to position [330, 0]
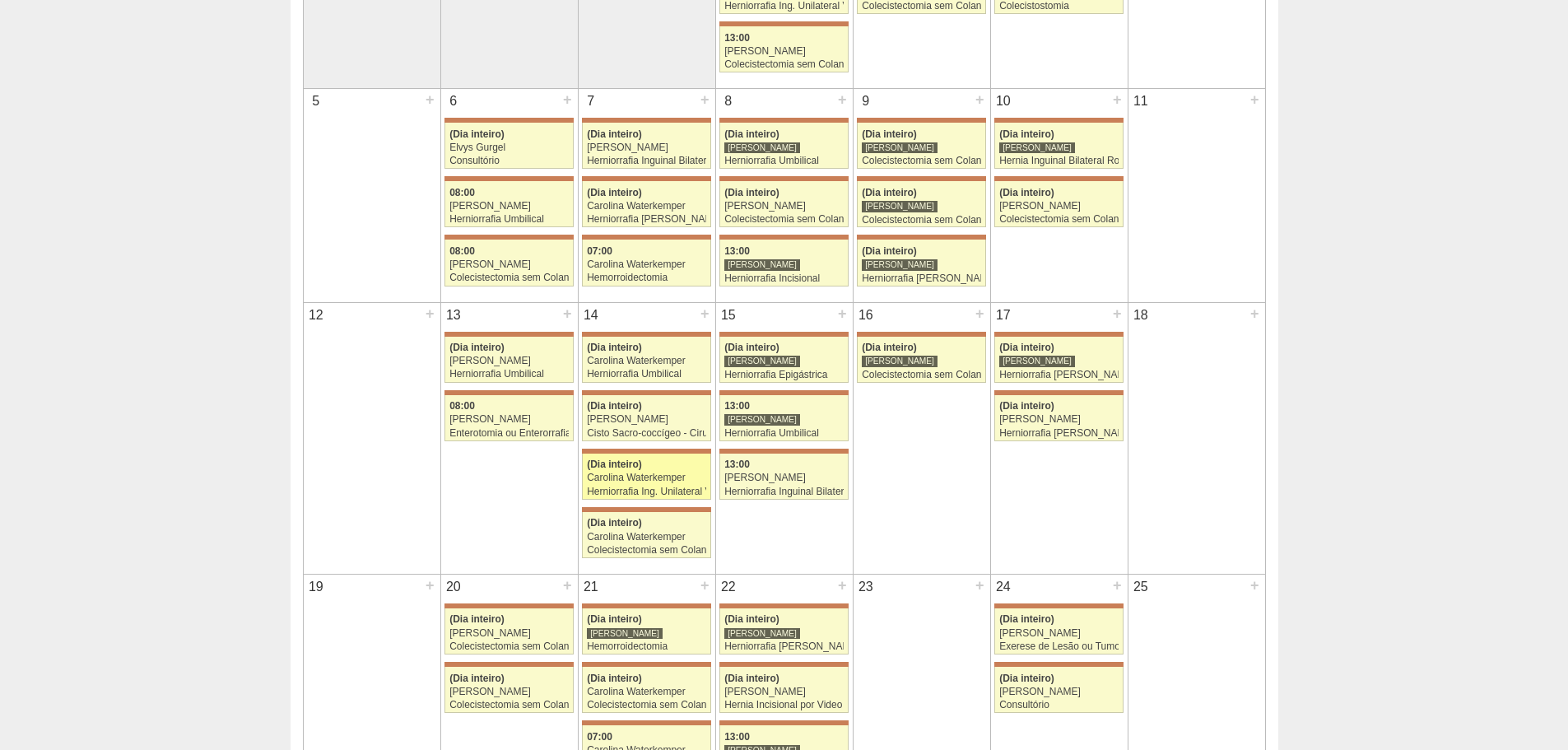
click at [651, 485] on link "71617 [PERSON_NAME] (Dia inteiro) Carolina Waterkemper Herniorrafia Ing. Unilat…" at bounding box center [646, 476] width 128 height 46
